Goal: Information Seeking & Learning: Learn about a topic

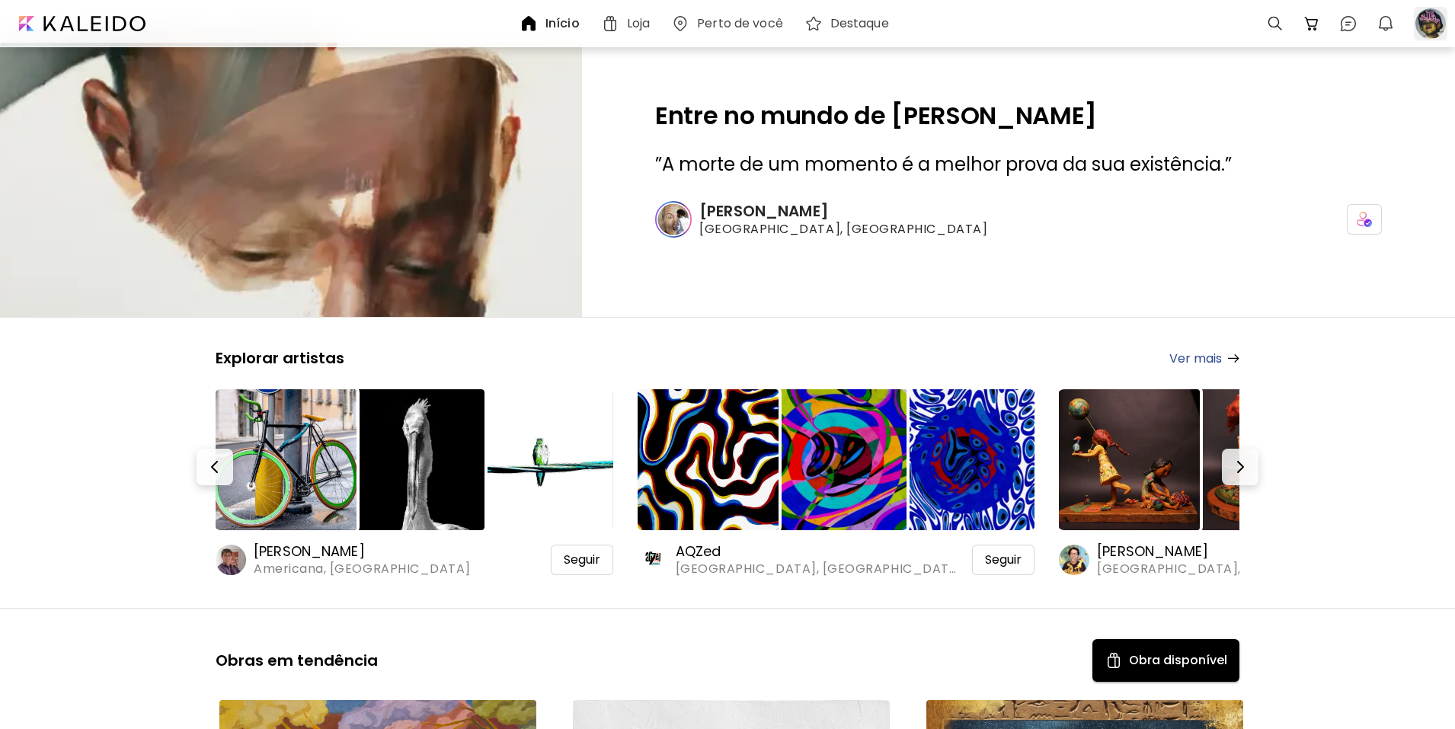
click at [1430, 25] on div at bounding box center [1431, 24] width 34 height 34
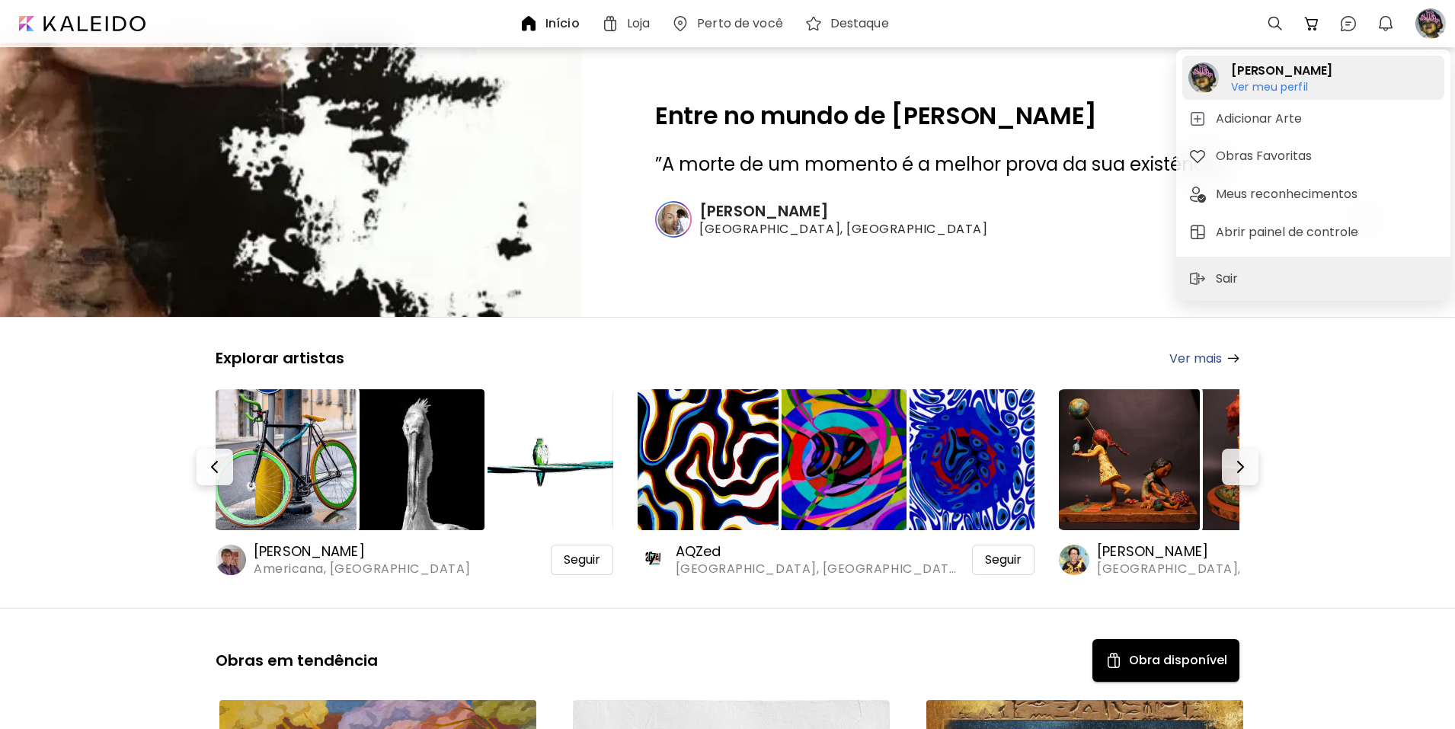
click at [1258, 81] on h6 "Ver meu perfil" at bounding box center [1281, 87] width 101 height 14
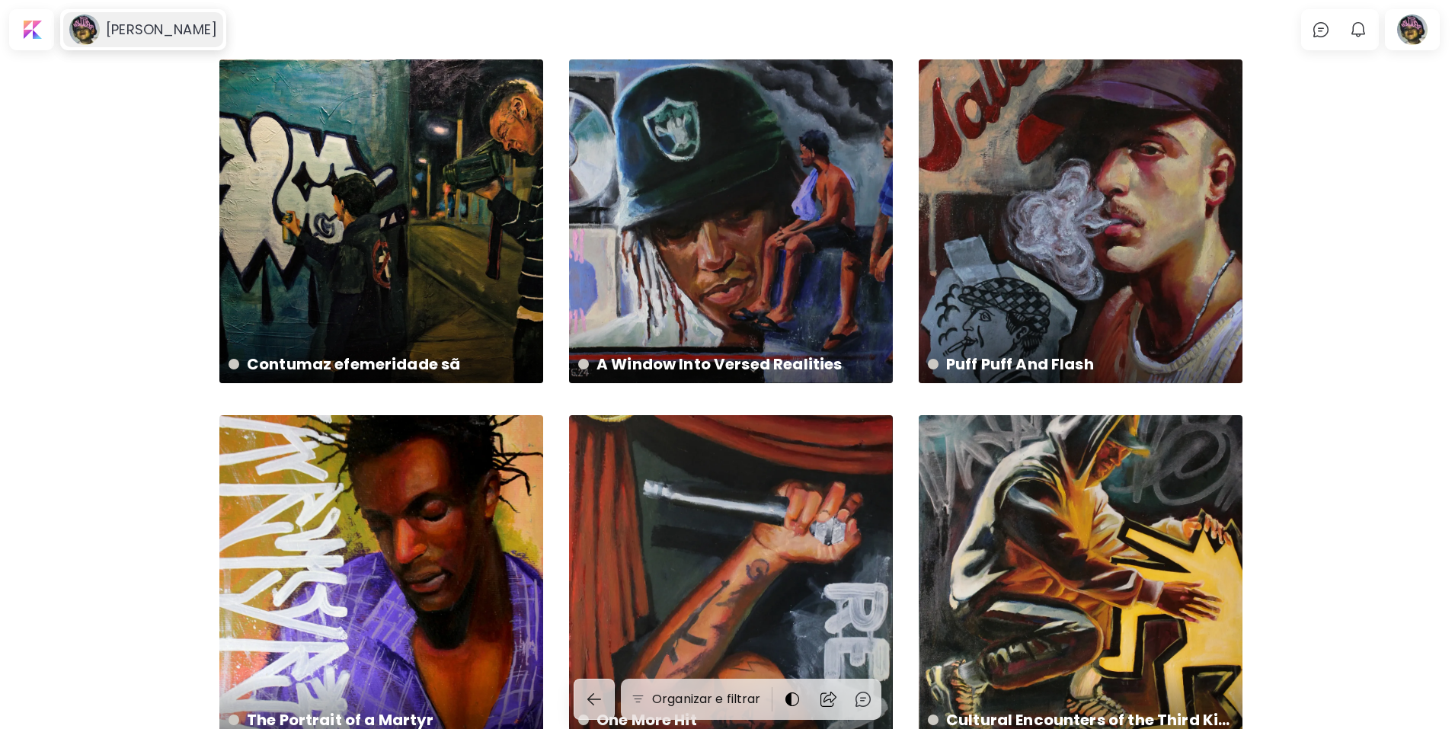
click at [110, 30] on h6 "[PERSON_NAME]" at bounding box center [161, 30] width 111 height 18
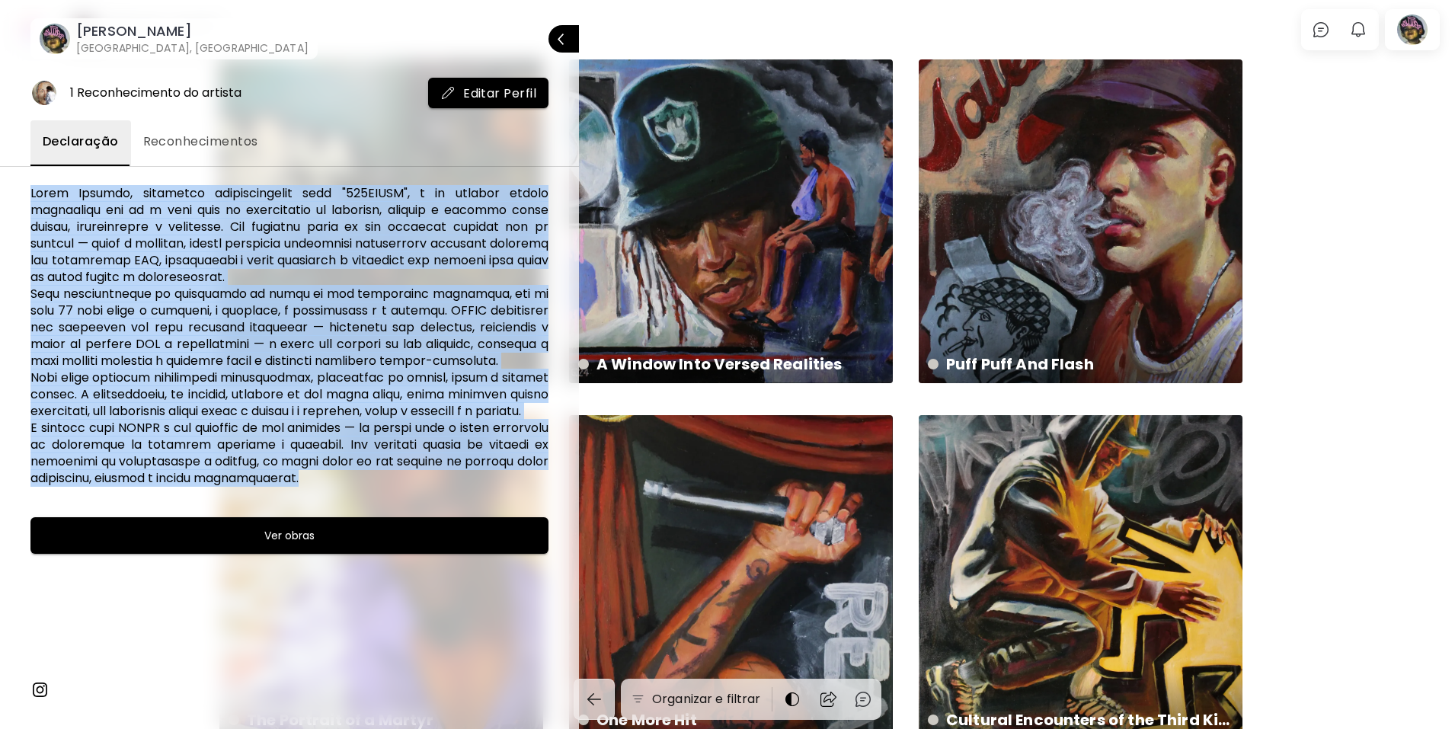
drag, startPoint x: 39, startPoint y: 194, endPoint x: 485, endPoint y: 504, distance: 543.1
click at [485, 504] on div "1 Reconhecimento do artista Editar Perfil Declaração Reconhecimentos Ver obras" at bounding box center [289, 394] width 579 height 670
copy h6 "Lorem Ipsumdo, sitametco adipiscingelit sedd "063EIUSM", t in utlabor etdolo ma…"
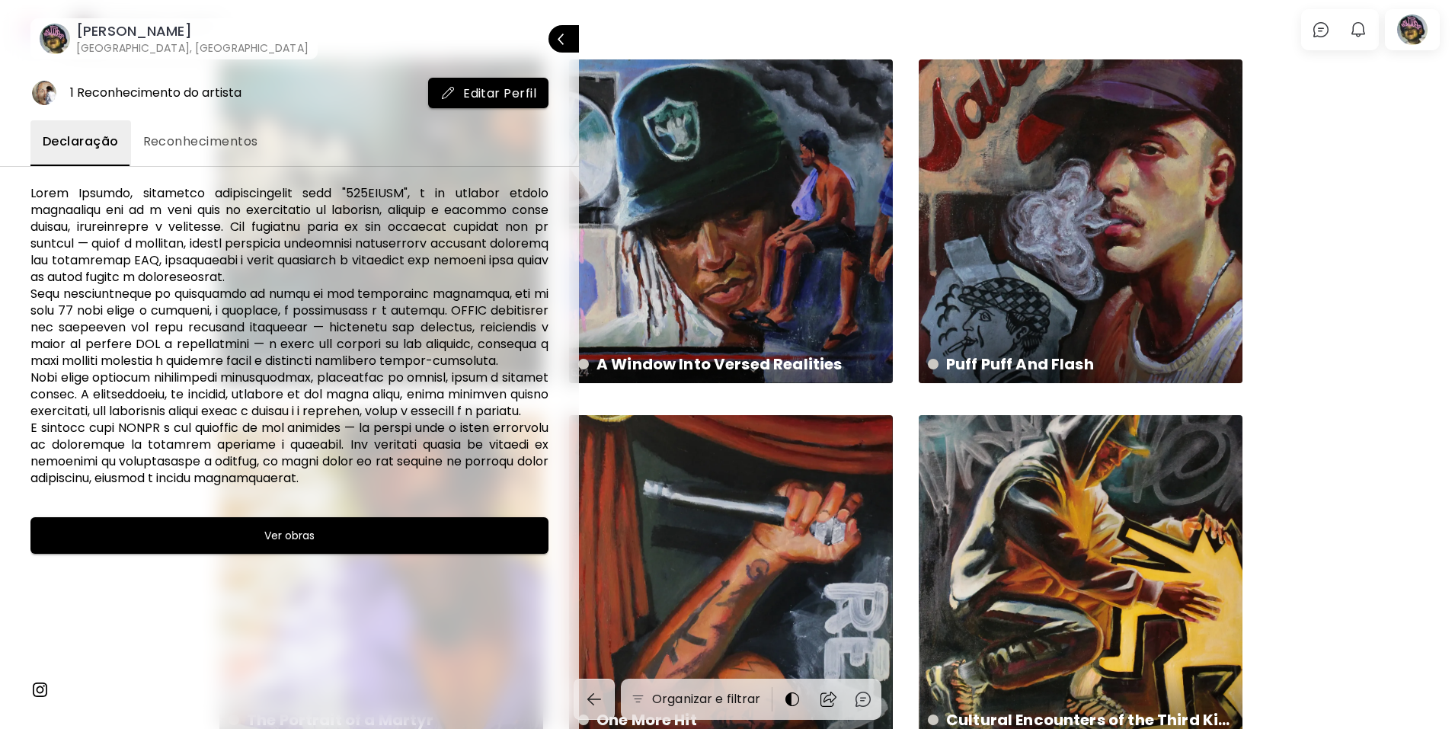
click at [1106, 269] on div at bounding box center [727, 364] width 1455 height 729
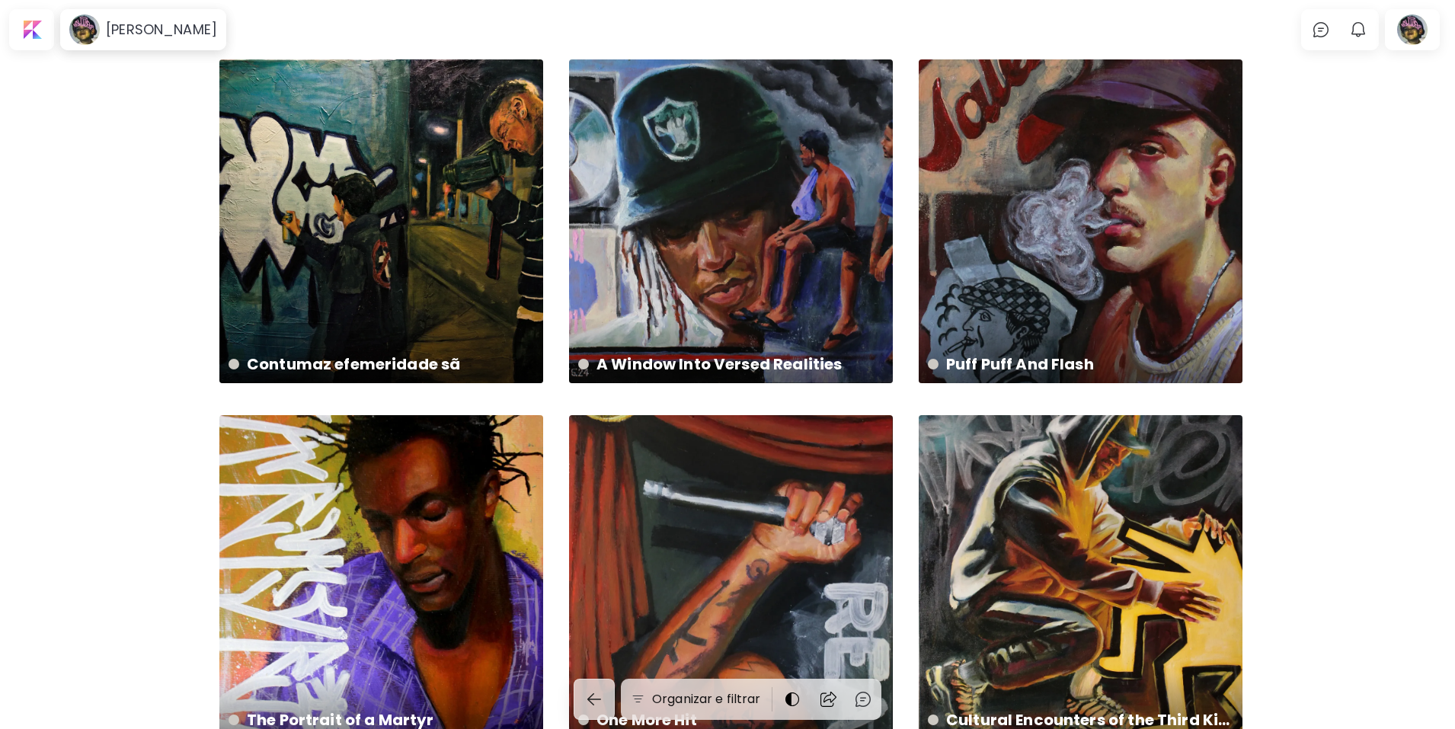
click at [1106, 269] on div "Puff Puff And Flash 42 x 29.7 cm" at bounding box center [1081, 221] width 324 height 324
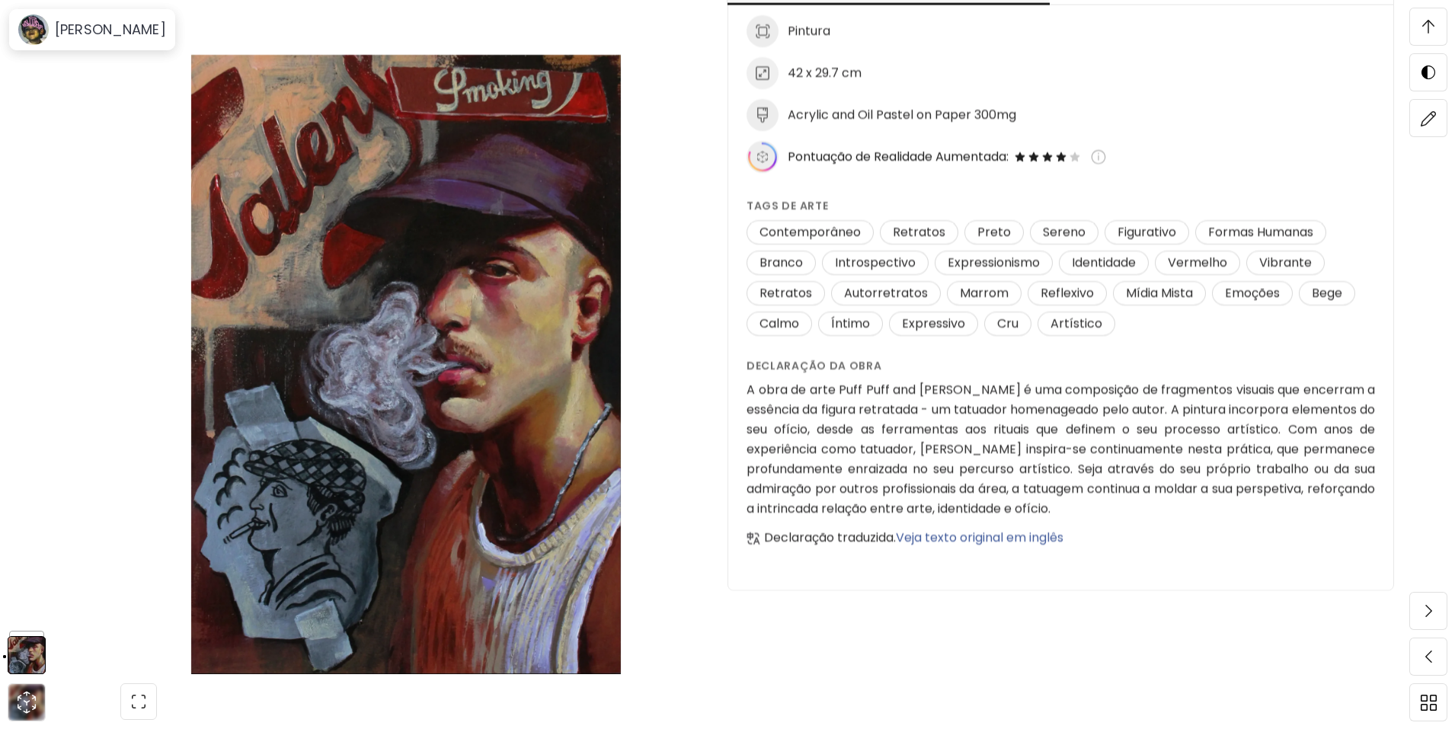
scroll to position [1676, 0]
drag, startPoint x: 757, startPoint y: 389, endPoint x: 918, endPoint y: 415, distance: 162.9
drag, startPoint x: 748, startPoint y: 381, endPoint x: 877, endPoint y: 398, distance: 129.9
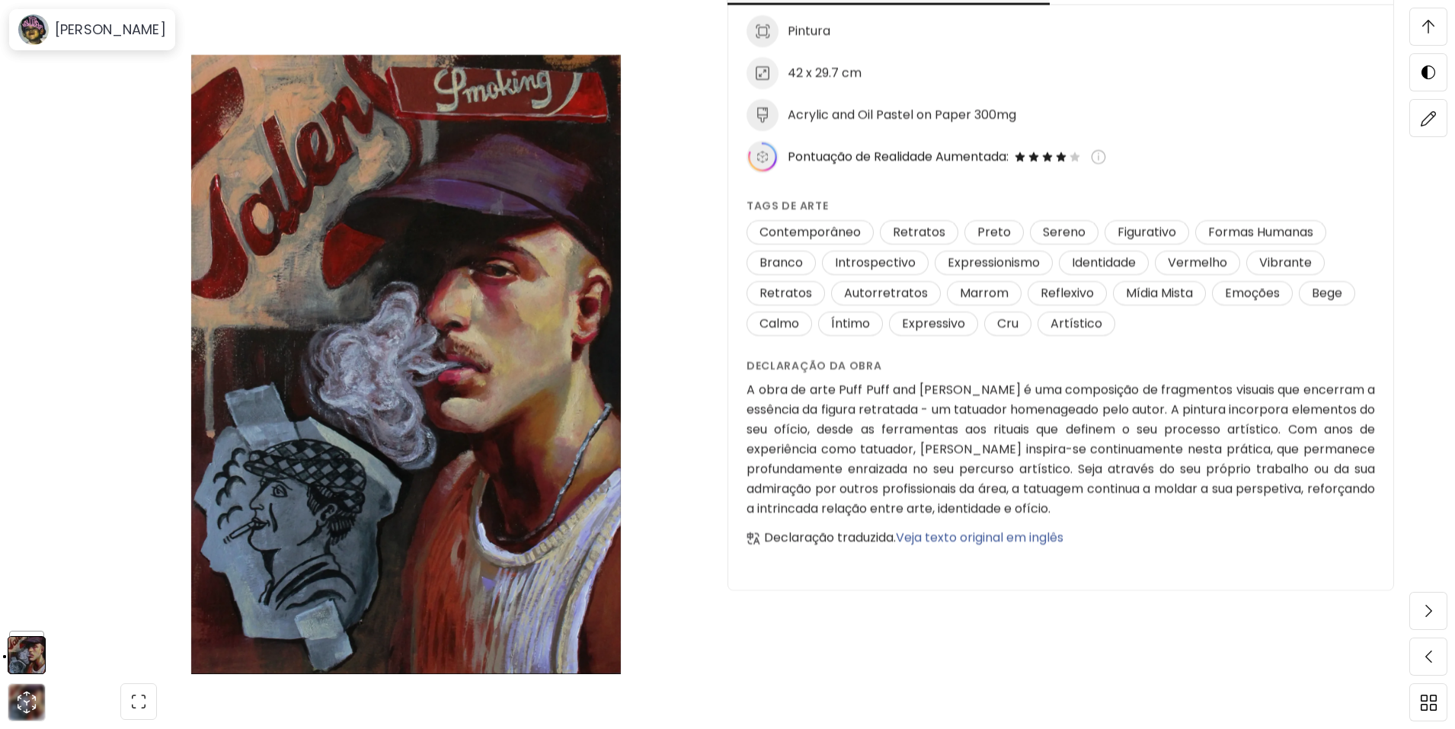
drag, startPoint x: 767, startPoint y: 392, endPoint x: 896, endPoint y: 391, distance: 128.8
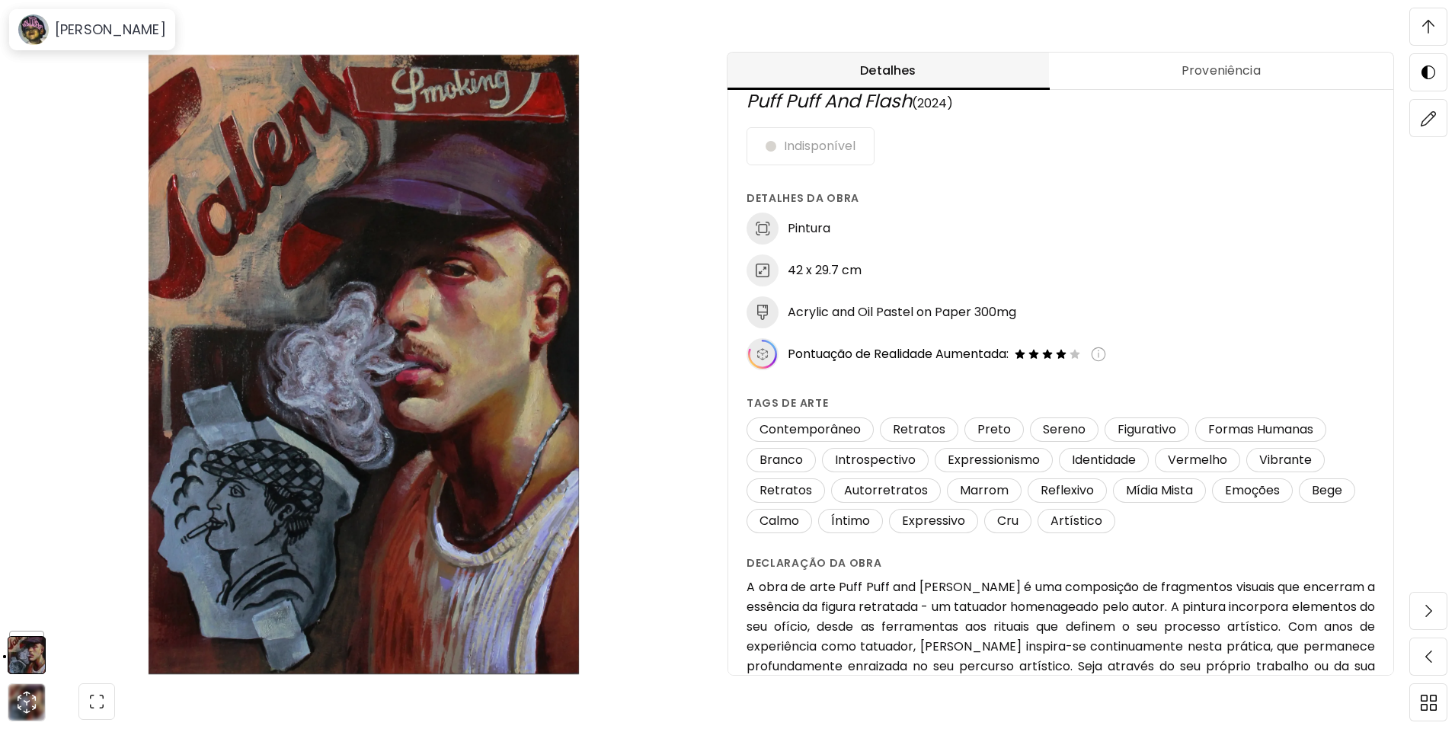
scroll to position [68, 0]
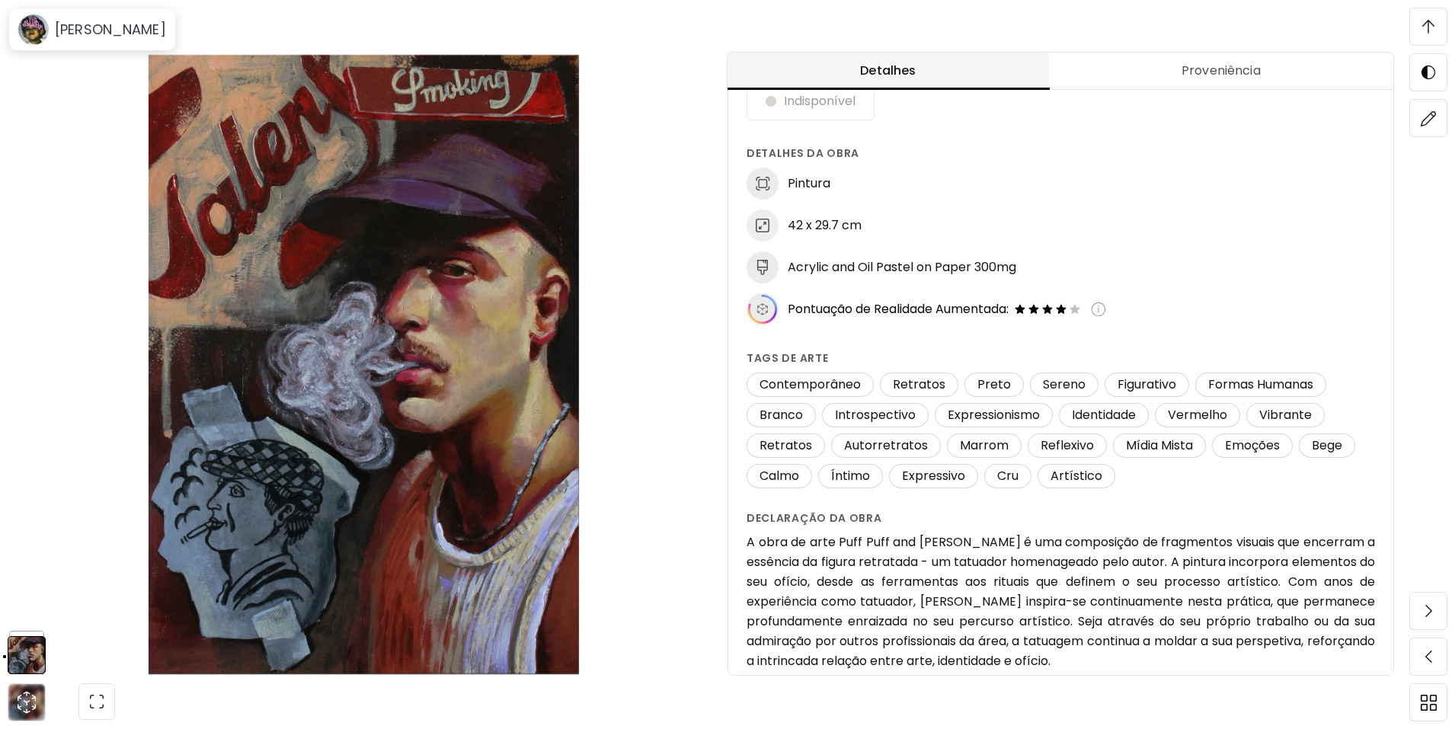
click at [914, 530] on div "Declaração da obra A obra de arte Puff Puff and [PERSON_NAME] é uma composição …" at bounding box center [1061, 605] width 629 height 191
click at [913, 545] on h6 "A obra de arte Puff Puff and [PERSON_NAME] é uma composição de fragmentos visua…" at bounding box center [1061, 602] width 629 height 139
drag, startPoint x: 913, startPoint y: 545, endPoint x: 1098, endPoint y: 550, distance: 185.3
click at [1098, 550] on h6 "A obra de arte Puff Puff and [PERSON_NAME] é uma composição de fragmentos visua…" at bounding box center [1061, 602] width 629 height 139
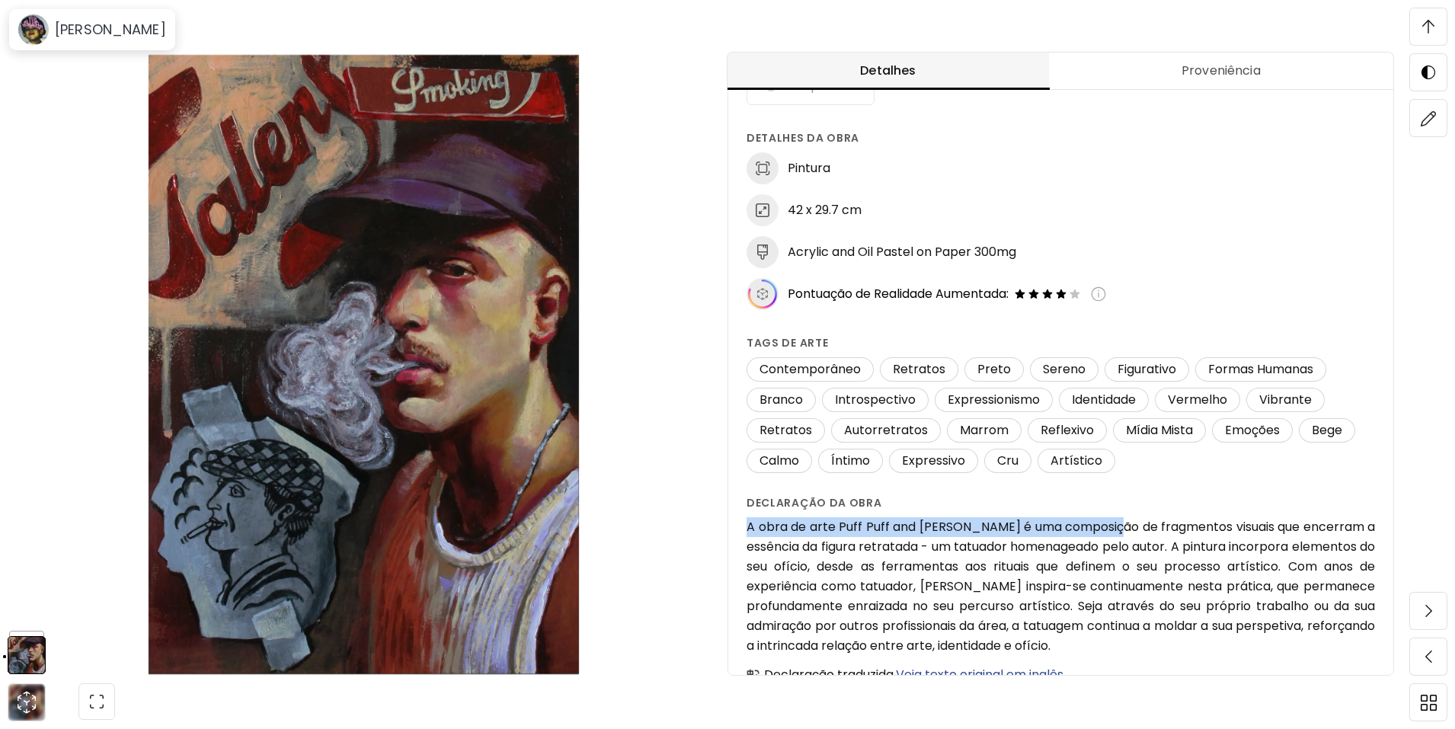
scroll to position [98, 0]
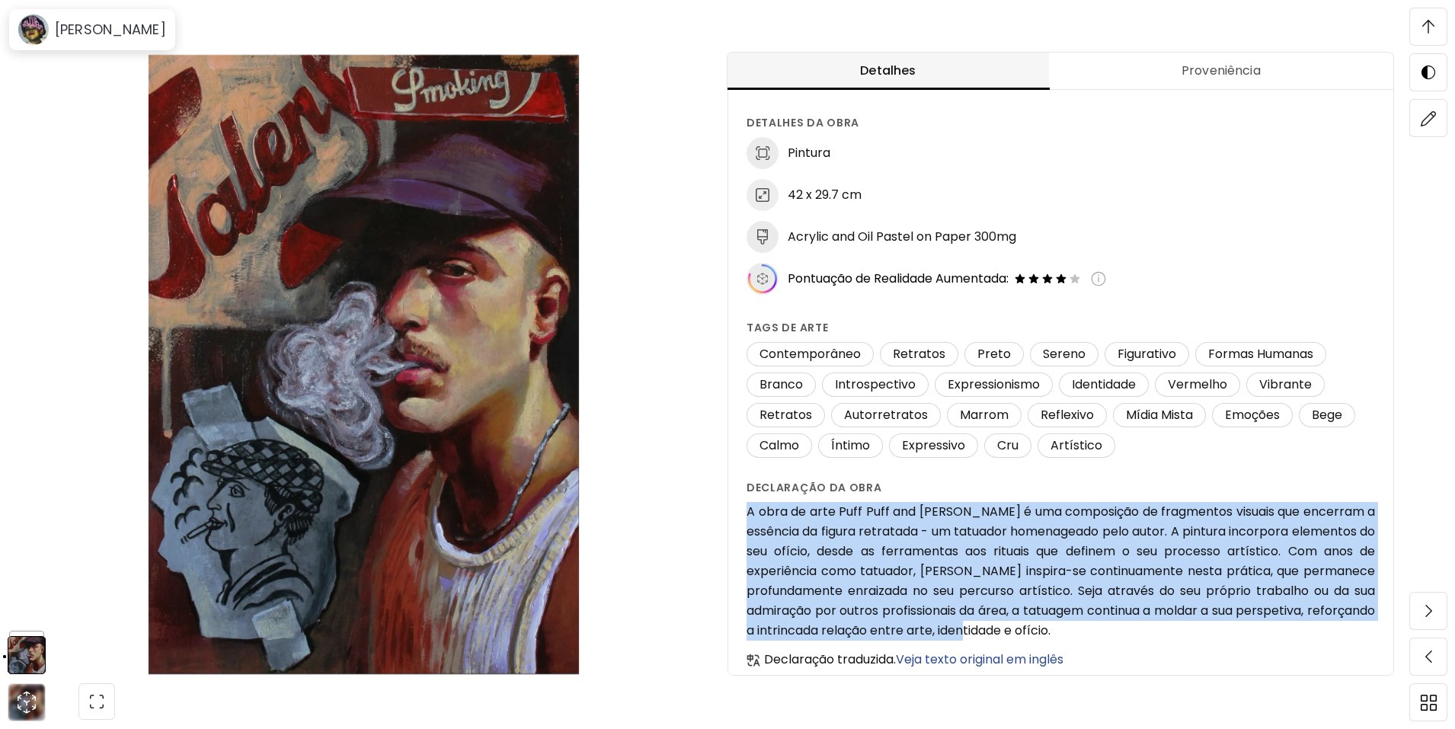
drag, startPoint x: 752, startPoint y: 540, endPoint x: 1099, endPoint y: 623, distance: 356.5
click at [1099, 623] on h6 "A obra de arte Puff Puff and [PERSON_NAME] é uma composição de fragmentos visua…" at bounding box center [1061, 571] width 629 height 139
copy h6 "A obra de arte Puff Puff and [PERSON_NAME] é uma composição de fragmentos visua…"
click at [976, 578] on h6 "A obra de arte Puff Puff and [PERSON_NAME] é uma composição de fragmentos visua…" at bounding box center [1061, 571] width 629 height 139
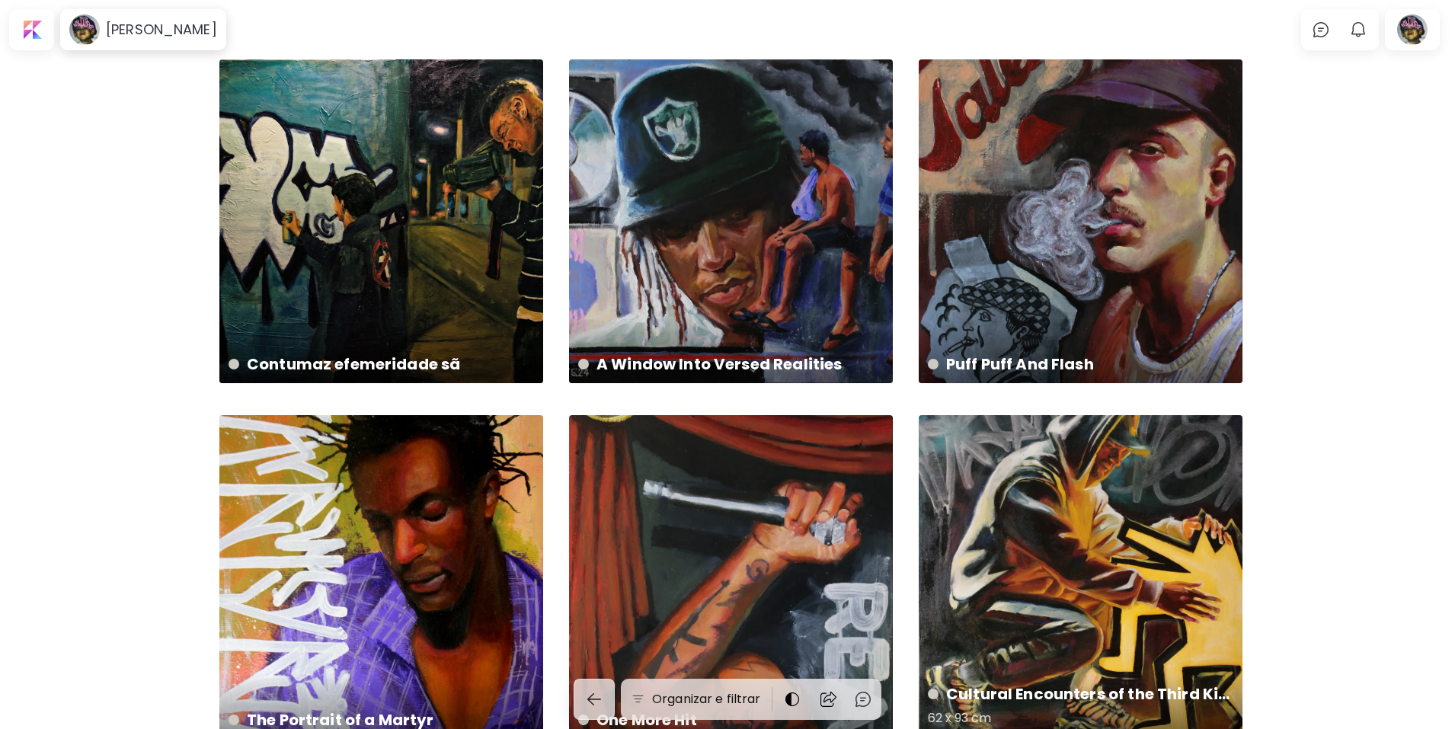
click at [1158, 586] on div "Cultural Encounters of the Third Kind 62 x 93 cm" at bounding box center [1081, 577] width 324 height 324
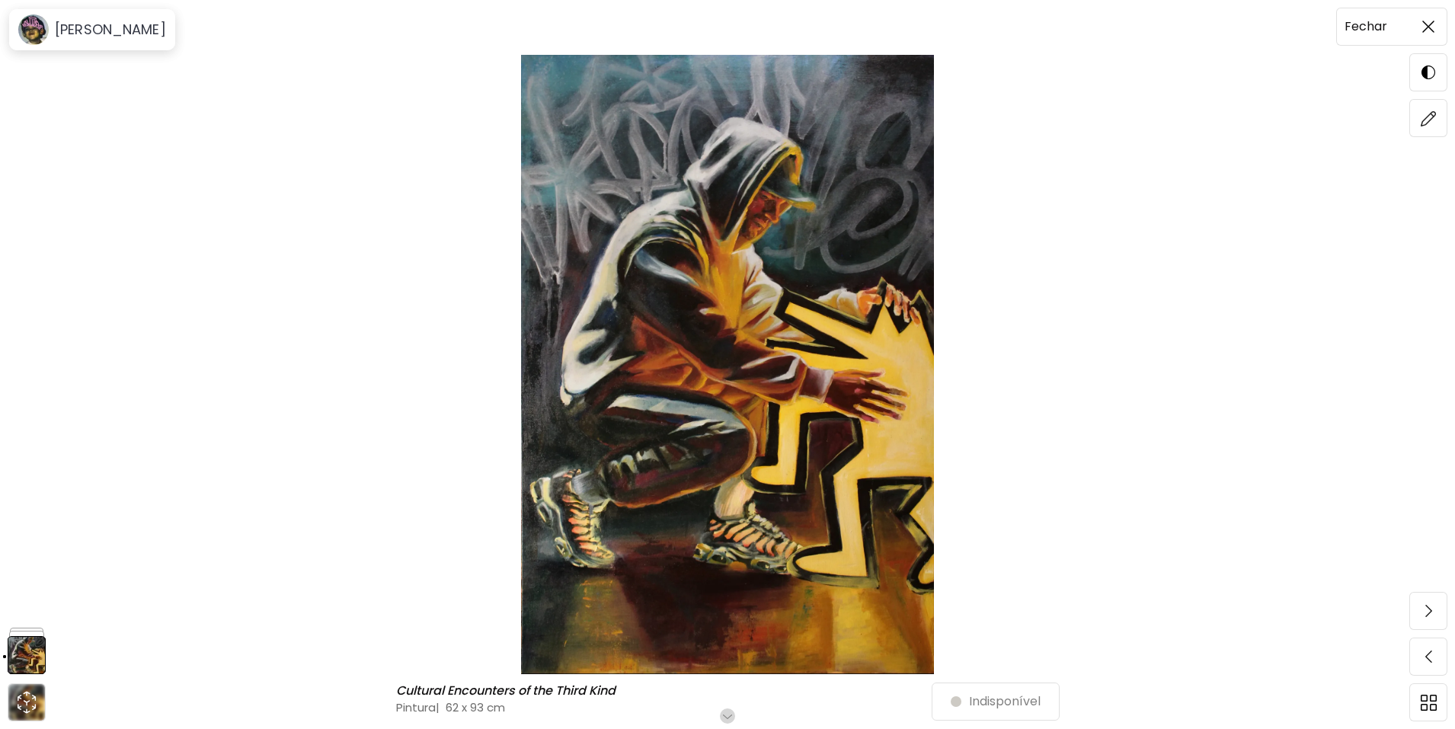
click at [1416, 26] on span at bounding box center [1429, 27] width 32 height 32
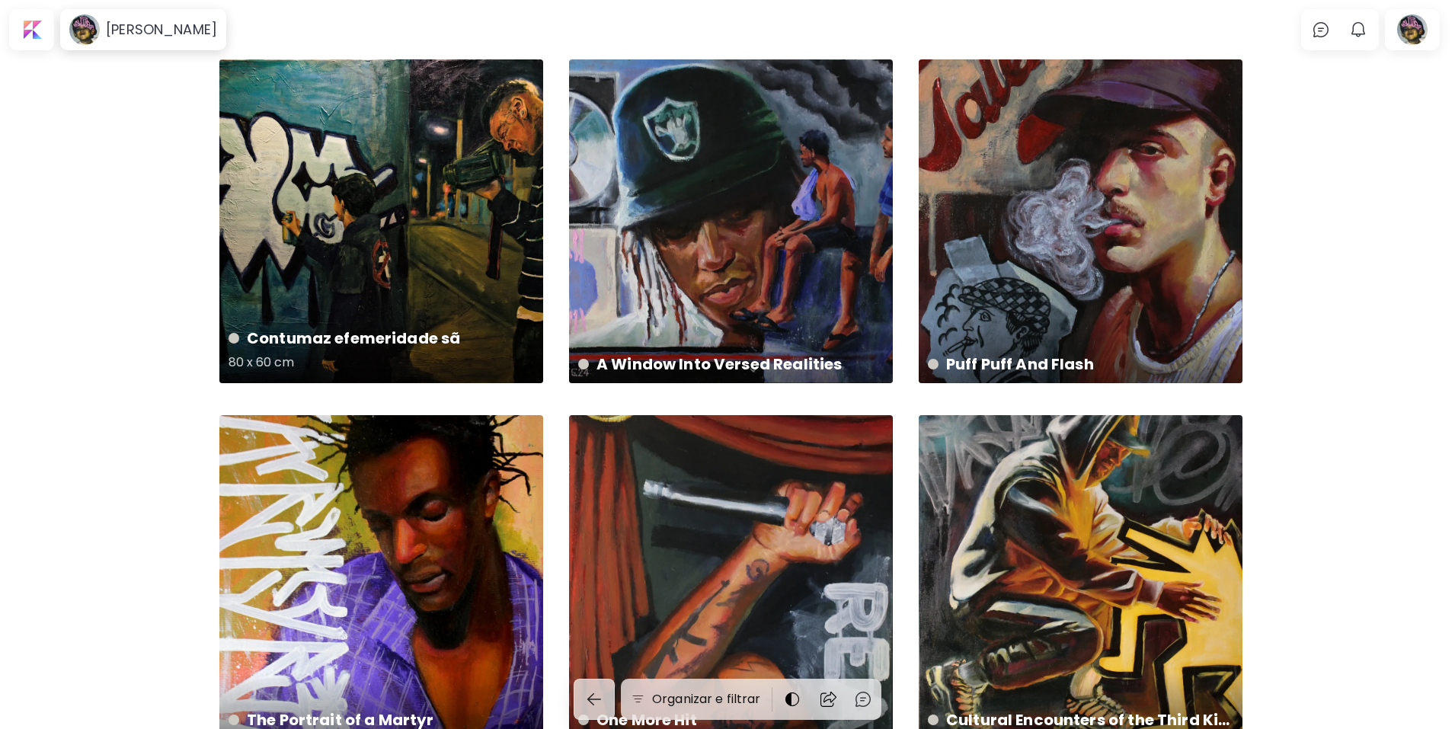
click at [310, 292] on div "Contumaz efemeridade sã 80 x 60 cm" at bounding box center [381, 221] width 324 height 324
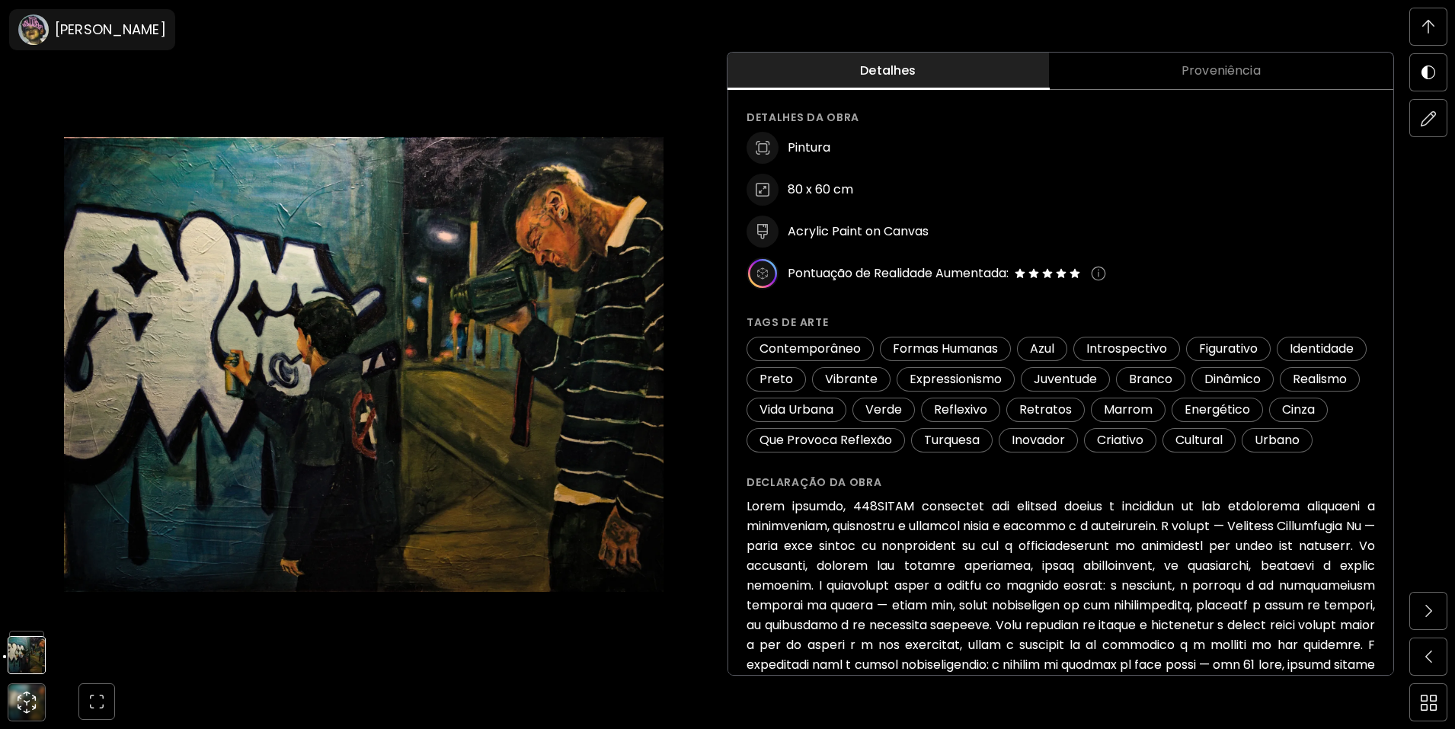
scroll to position [265, 0]
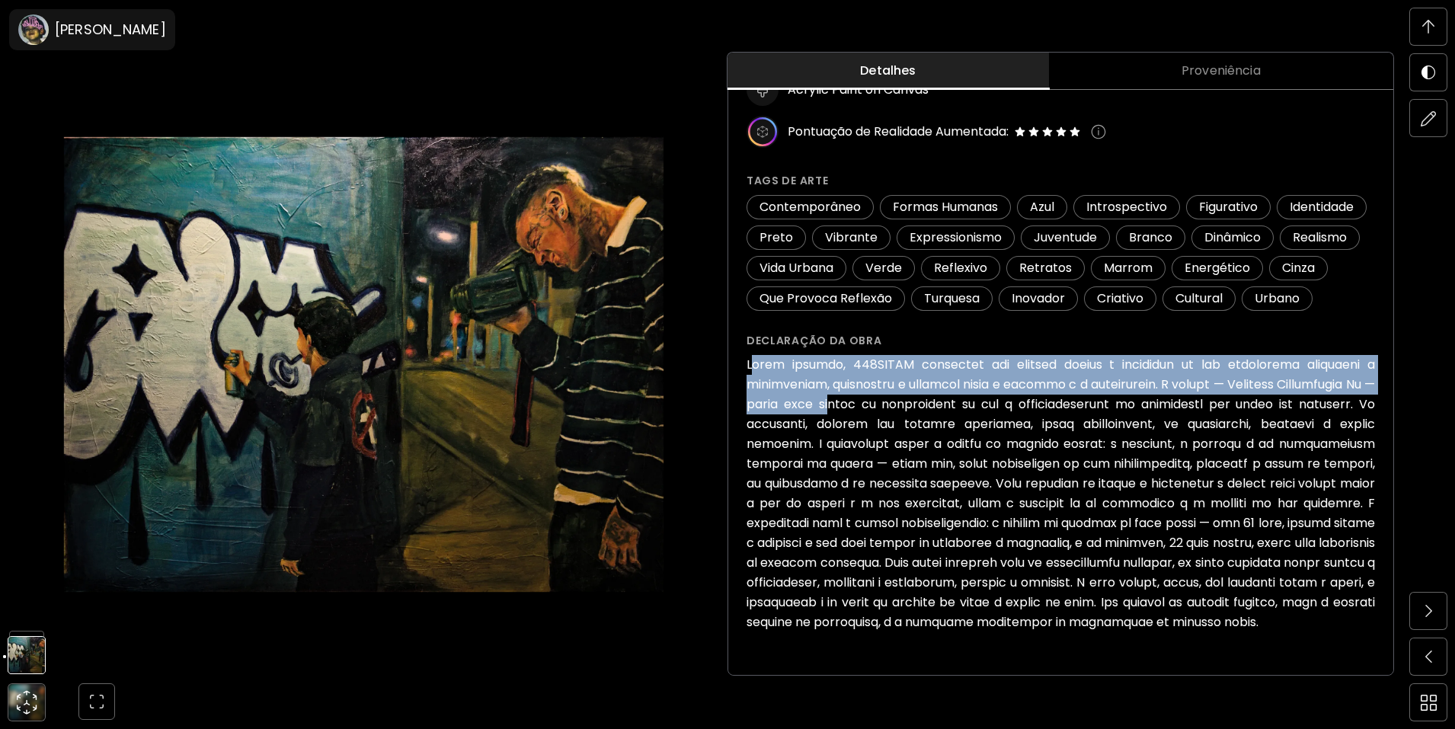
drag, startPoint x: 756, startPoint y: 344, endPoint x: 885, endPoint y: 383, distance: 135.0
click at [885, 383] on h6 at bounding box center [1061, 493] width 629 height 277
click at [864, 383] on h6 at bounding box center [1061, 493] width 629 height 277
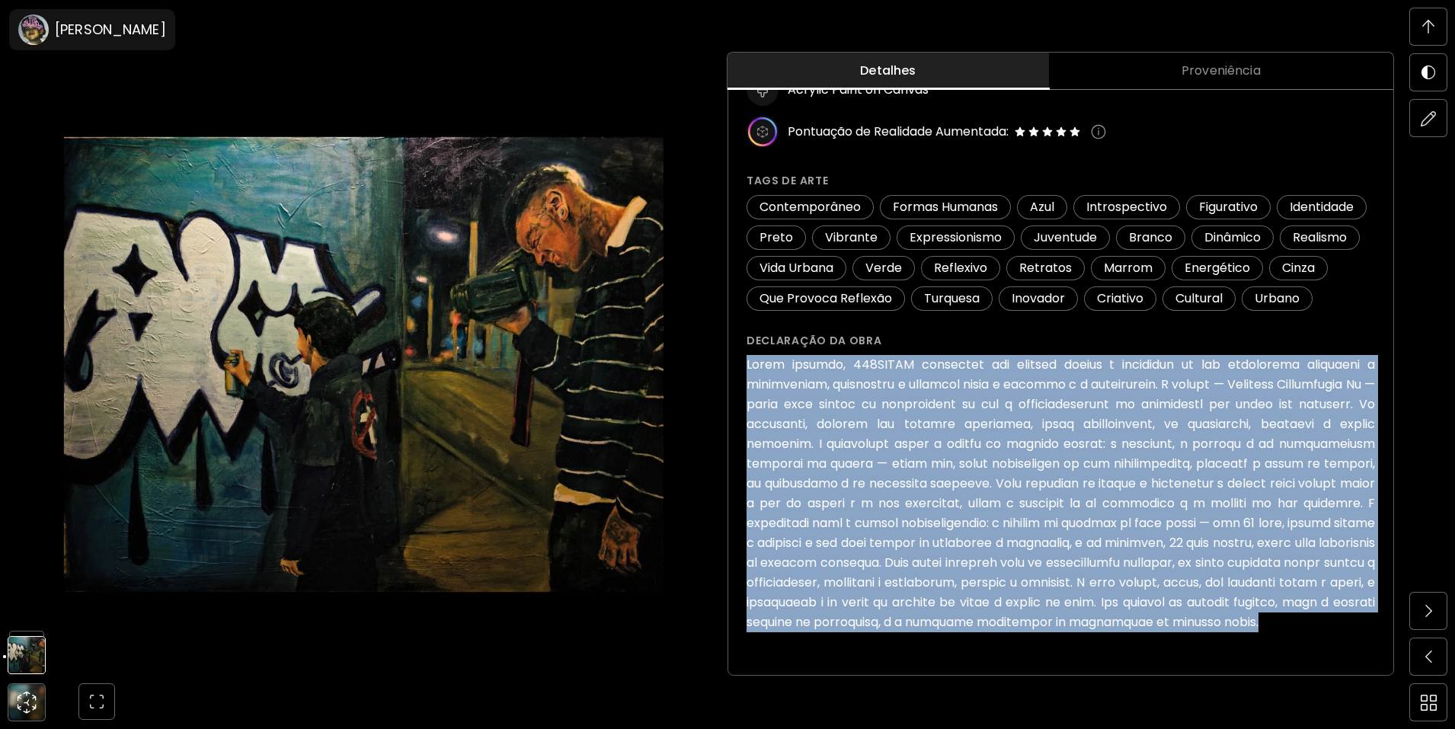
drag, startPoint x: 751, startPoint y: 341, endPoint x: 1226, endPoint y: 616, distance: 549.4
click at [1226, 616] on h6 at bounding box center [1061, 493] width 629 height 277
copy h6 "Lorem ipsumdo, 837SITAM consectet adi elitsed doeius t incididun ut lab etdolor…"
click at [1442, 18] on span at bounding box center [1429, 27] width 32 height 32
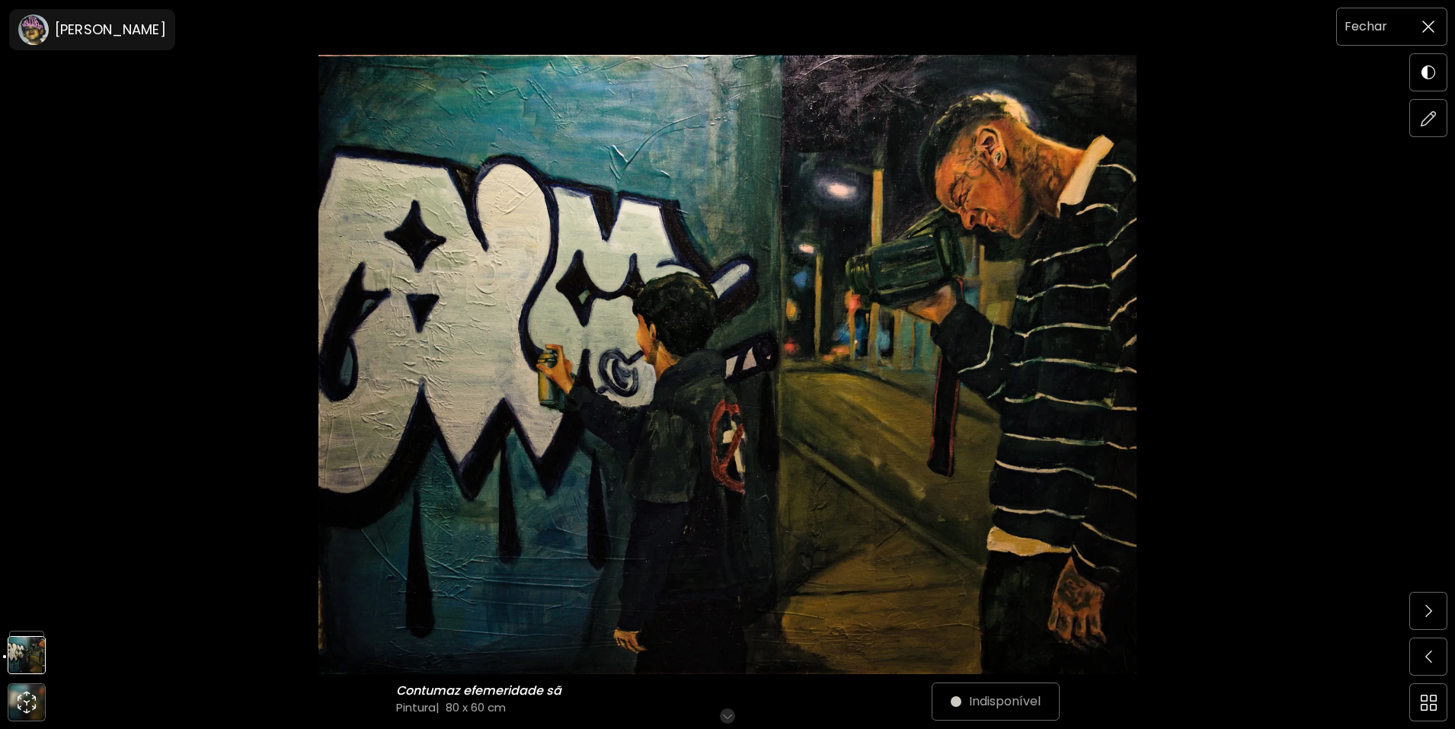
scroll to position [0, 0]
click at [1430, 25] on img at bounding box center [1429, 27] width 12 height 12
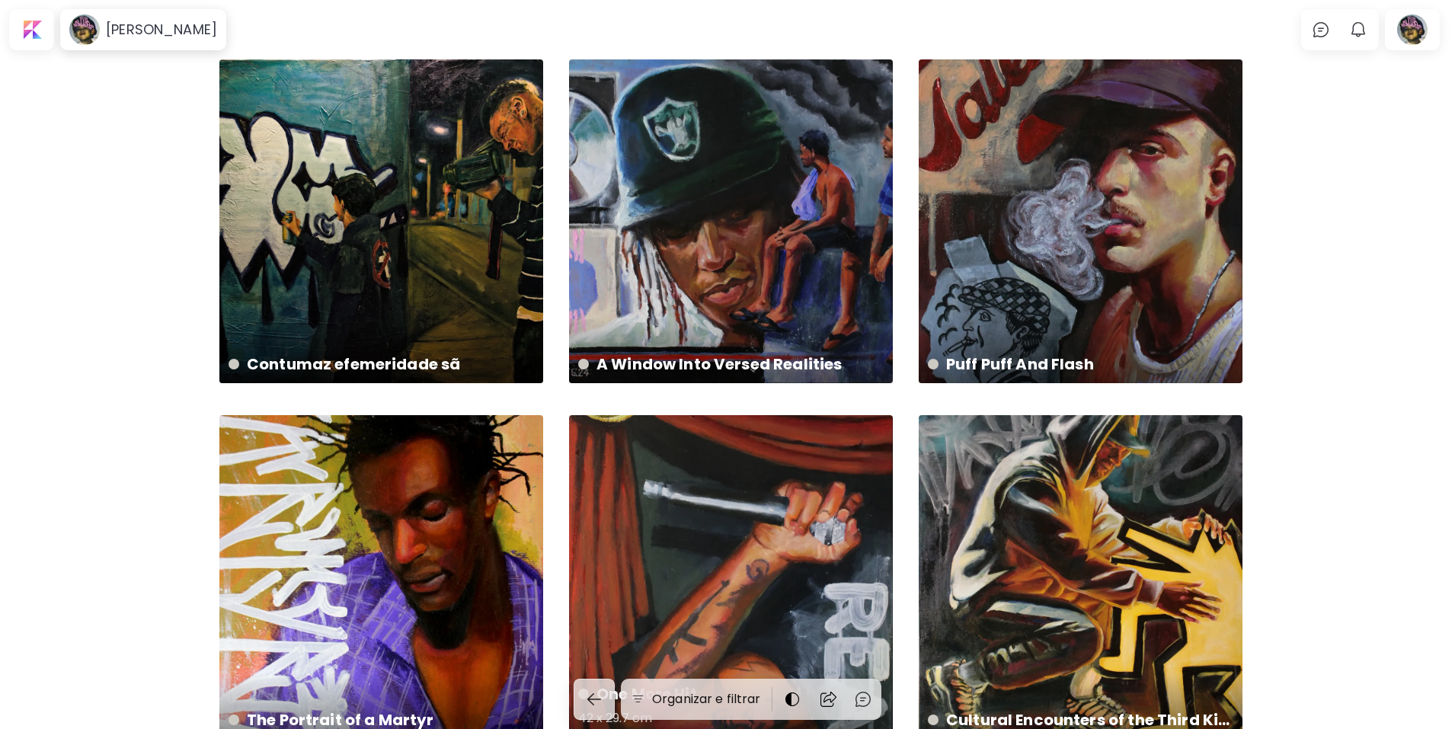
scroll to position [450, 0]
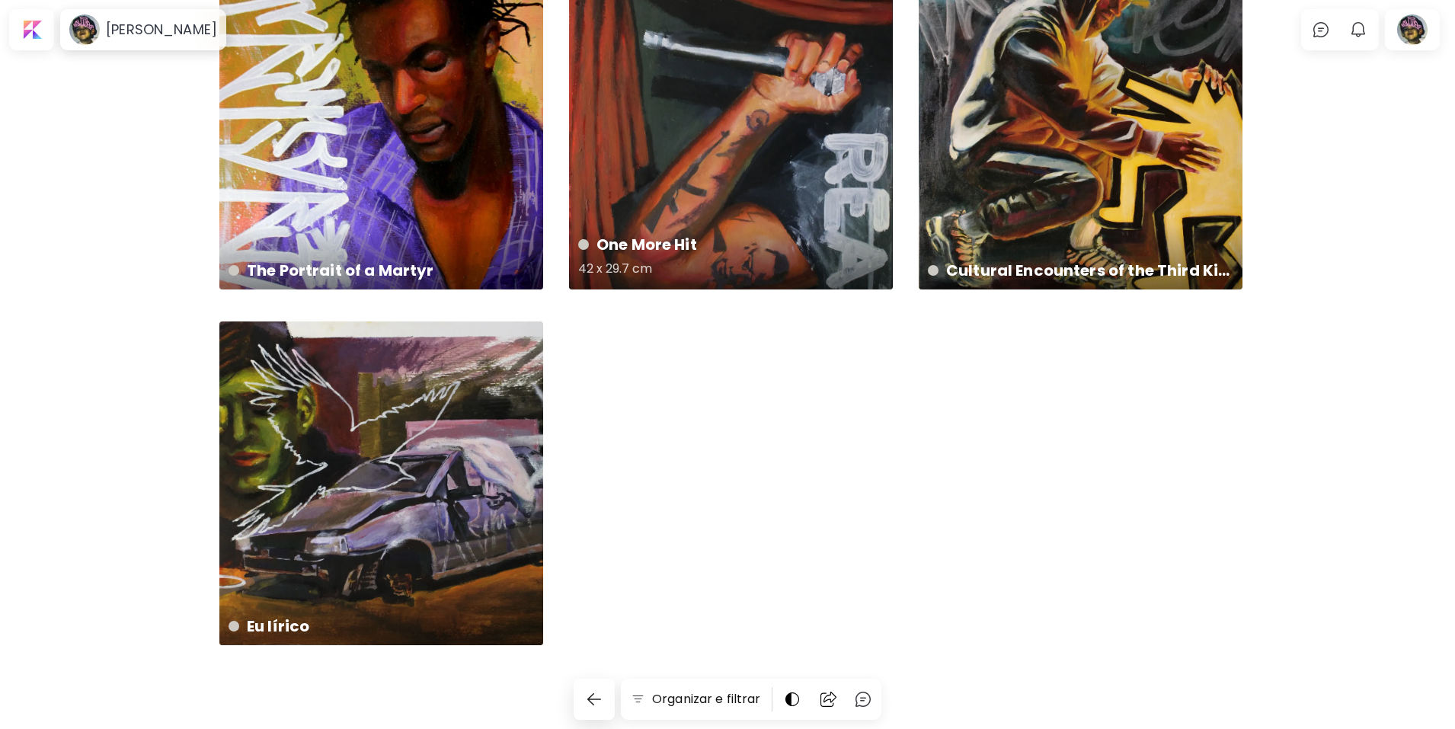
click at [722, 194] on div "One More Hit 42 x 29.7 cm" at bounding box center [731, 128] width 324 height 324
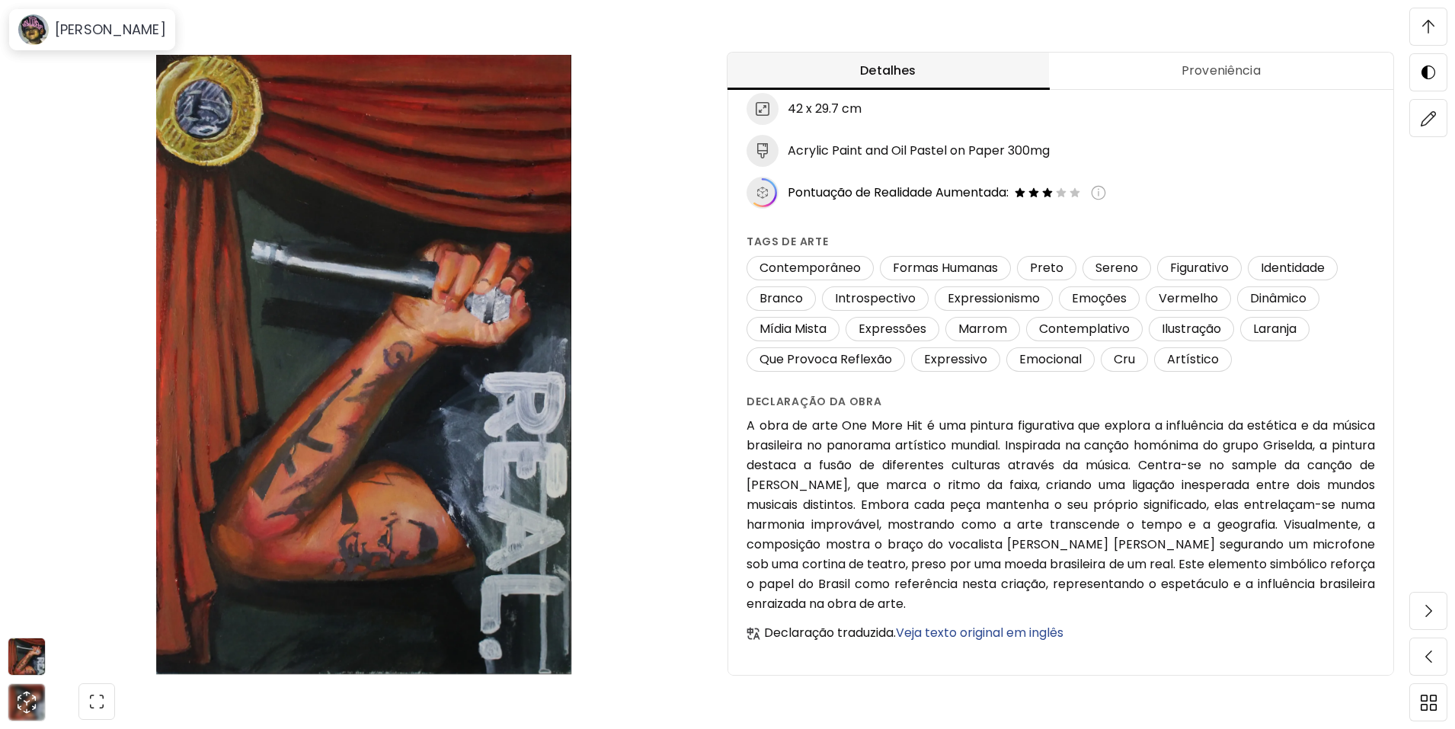
scroll to position [195, 0]
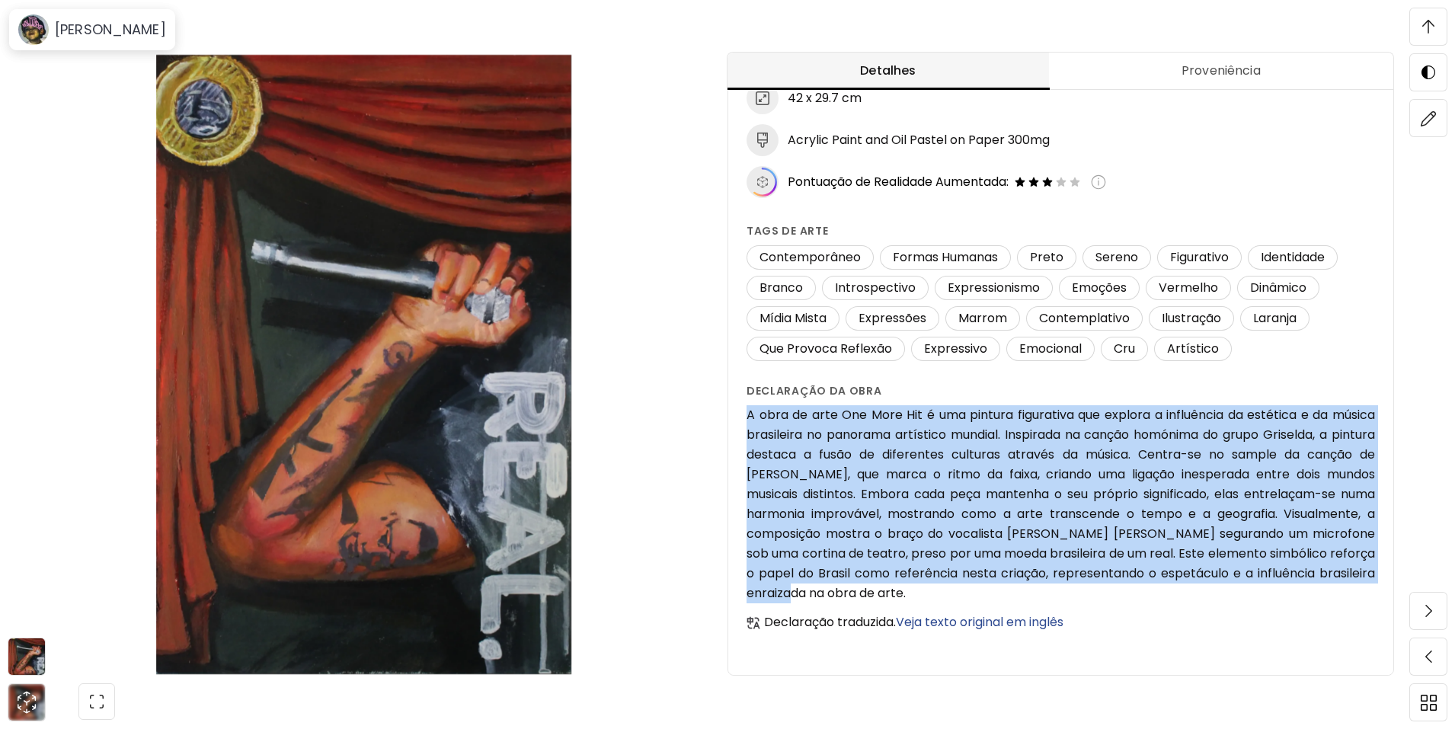
drag, startPoint x: 795, startPoint y: 592, endPoint x: 749, endPoint y: 415, distance: 182.6
click at [749, 415] on div "One More Hit (2024) Indisponível Detalhes da obra Pintura 42 x 29.7 cm Acrylic …" at bounding box center [1061, 268] width 665 height 815
copy h6 "A obra de arte One More Hit é uma pintura figurativa que explora a influência d…"
click at [1420, 18] on span at bounding box center [1429, 27] width 32 height 32
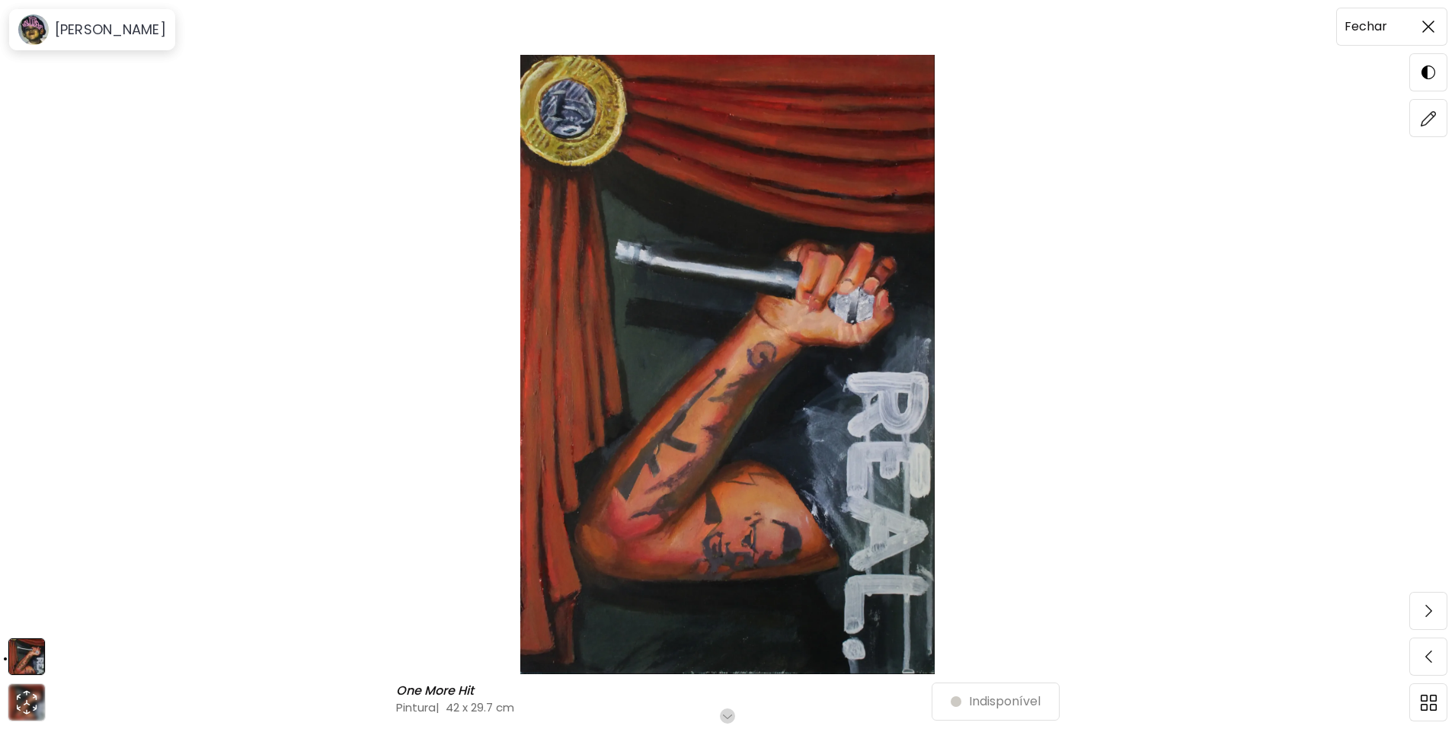
scroll to position [0, 0]
click at [1426, 27] on img at bounding box center [1429, 27] width 12 height 12
